Goal: Information Seeking & Learning: Learn about a topic

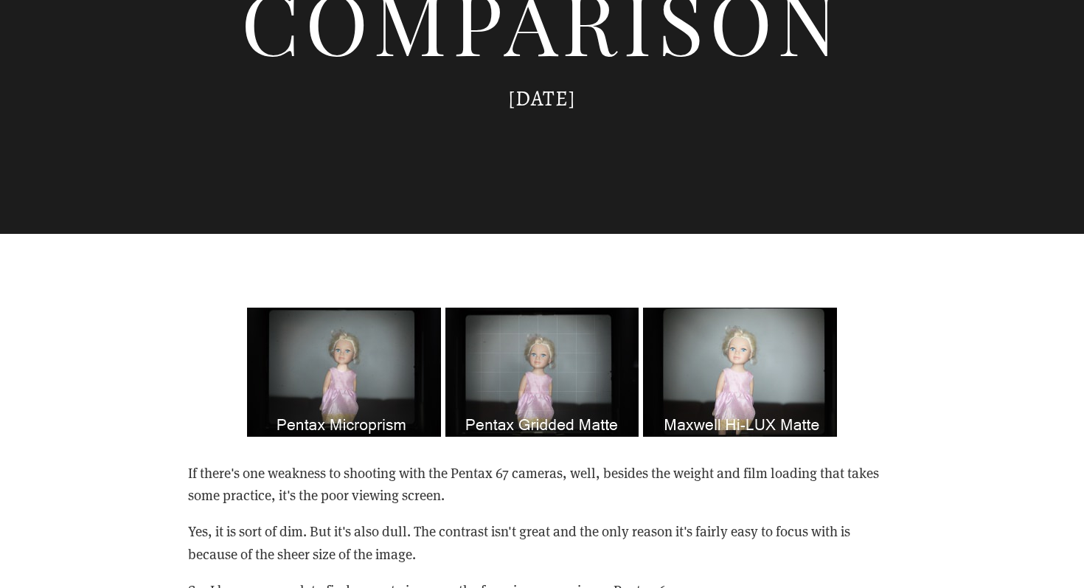
scroll to position [543, 0]
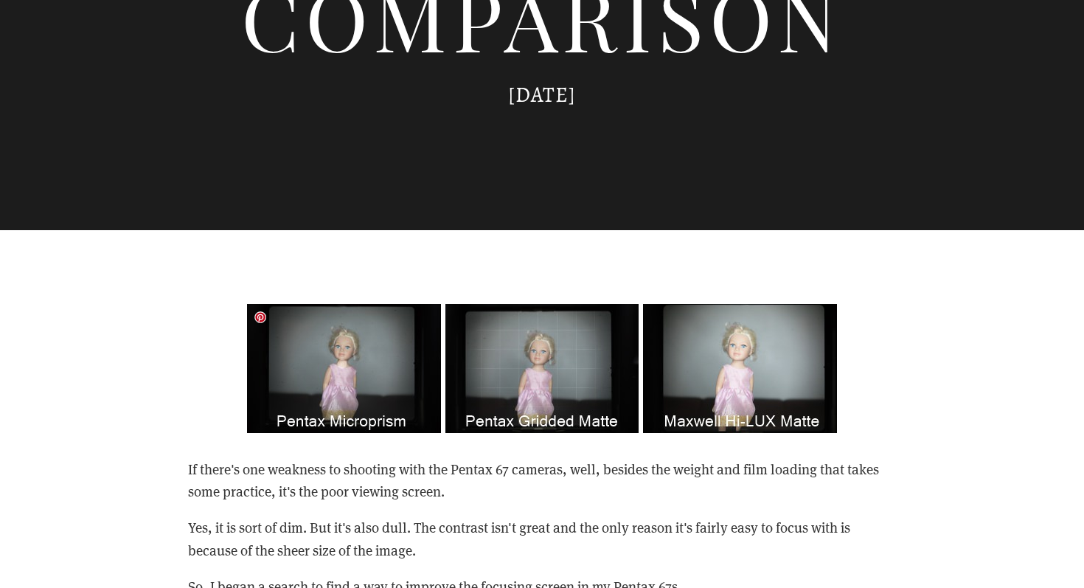
click at [288, 352] on img at bounding box center [542, 368] width 590 height 129
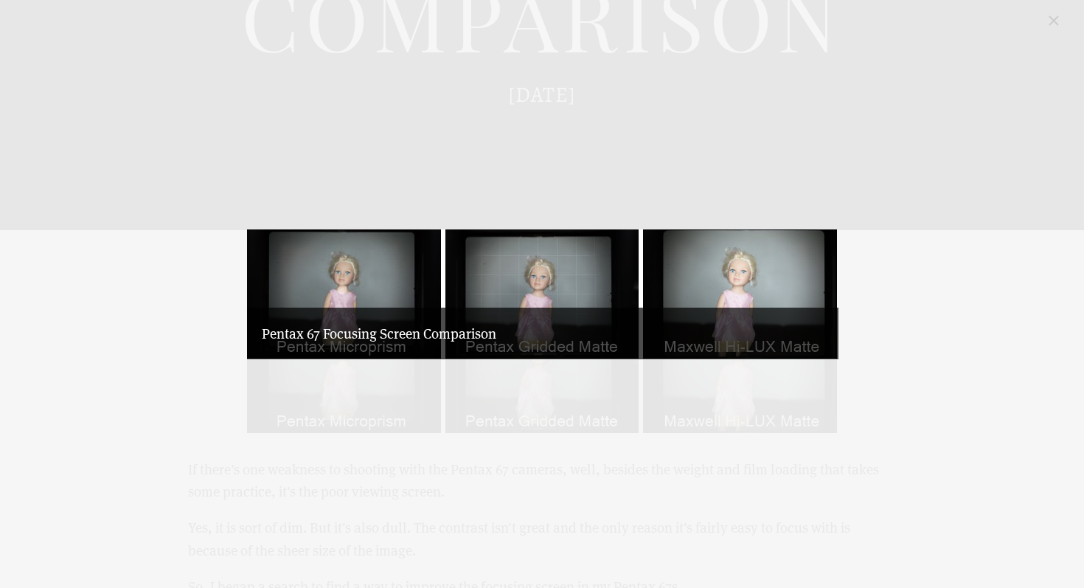
click at [383, 341] on p "Pentax 67 Focusing Screen Comparison" at bounding box center [543, 333] width 562 height 22
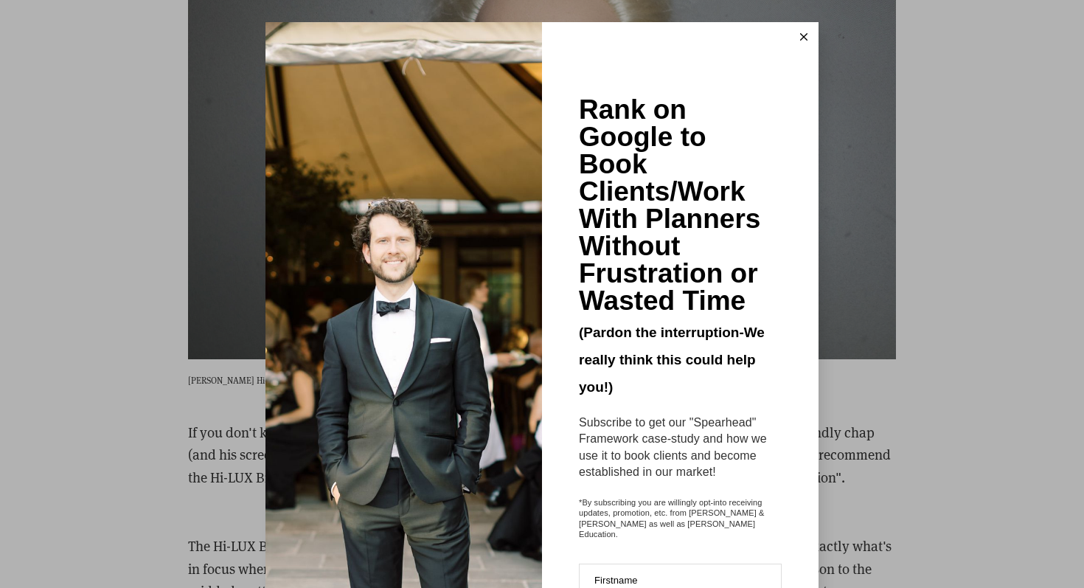
scroll to position [2351, 0]
click at [798, 34] on button at bounding box center [803, 36] width 29 height 29
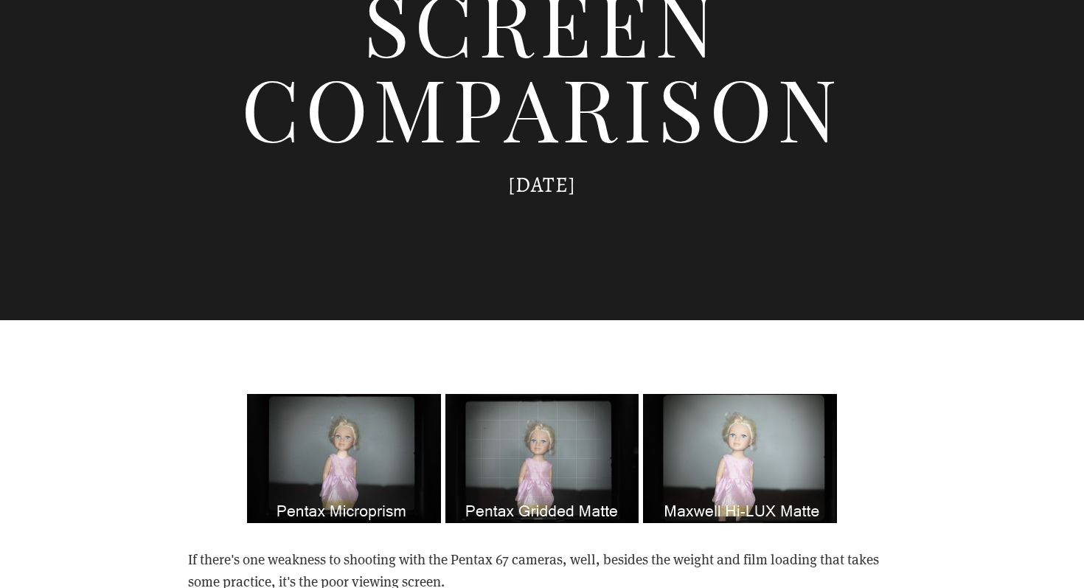
scroll to position [0, 0]
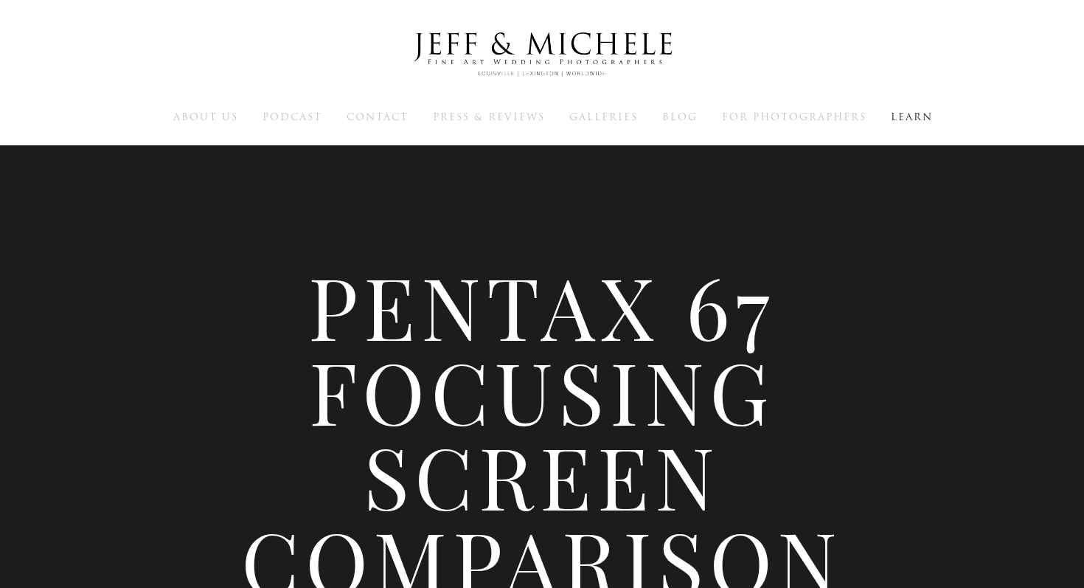
click at [566, 51] on img at bounding box center [541, 54] width 295 height 72
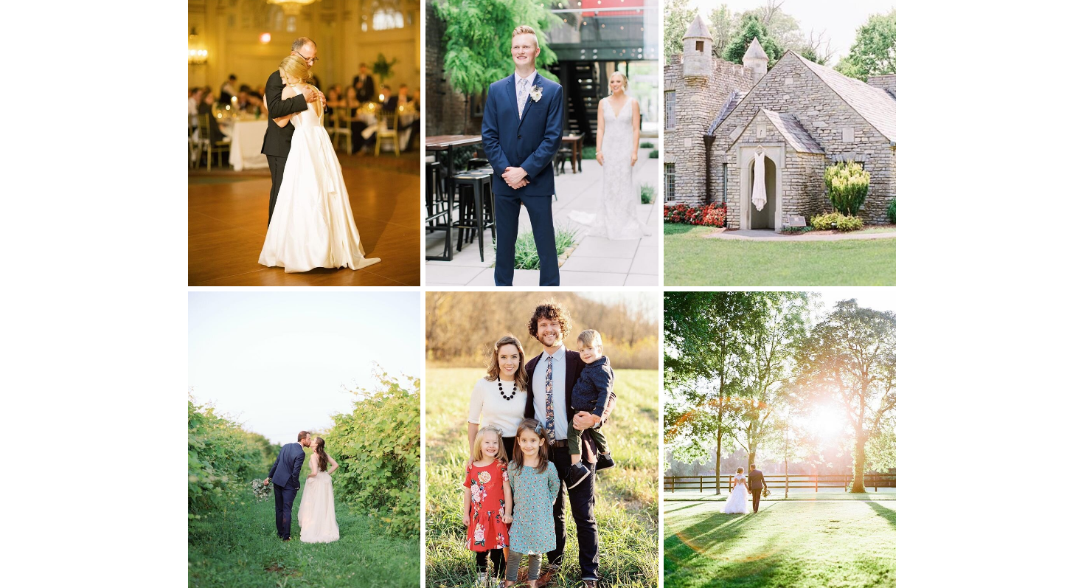
scroll to position [5901, 0]
